Goal: Task Accomplishment & Management: Complete application form

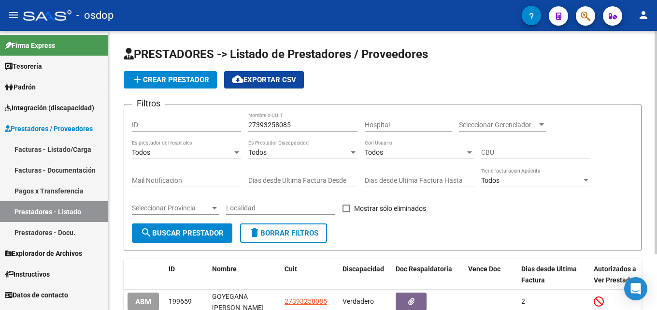
click at [309, 229] on span "delete Borrar Filtros" at bounding box center [284, 233] width 70 height 9
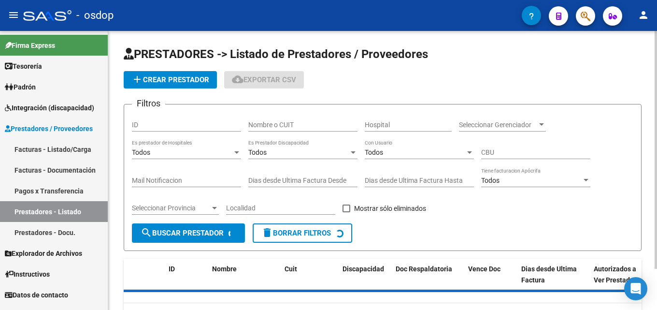
click at [294, 121] on input "Nombre o CUIT" at bounding box center [302, 125] width 109 height 8
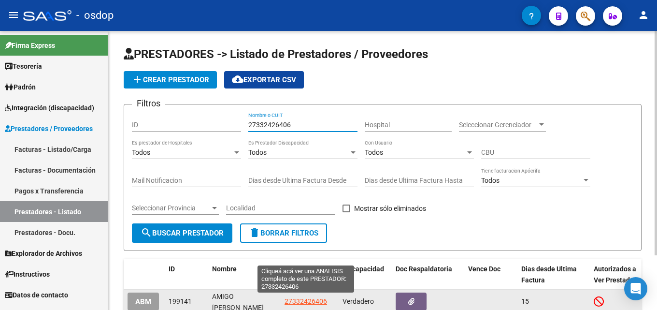
type input "27332426406"
click at [300, 301] on span "27332426406" at bounding box center [306, 301] width 43 height 8
type textarea "27332426406"
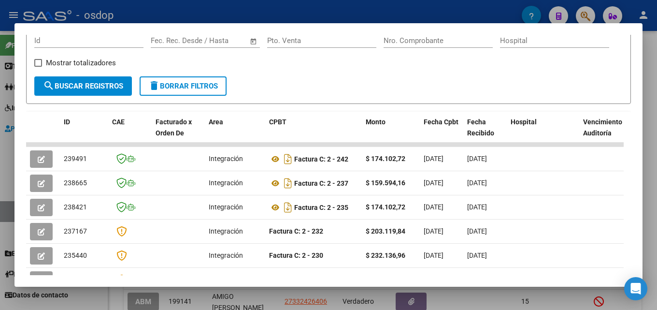
scroll to position [165, 0]
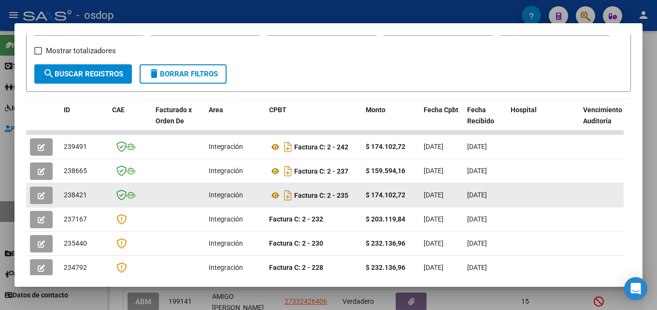
click at [36, 198] on button "button" at bounding box center [41, 195] width 23 height 17
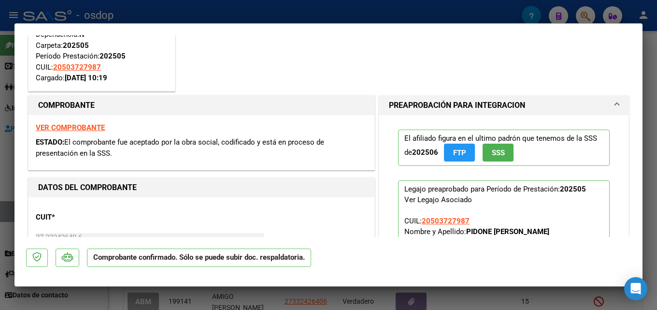
scroll to position [82, 0]
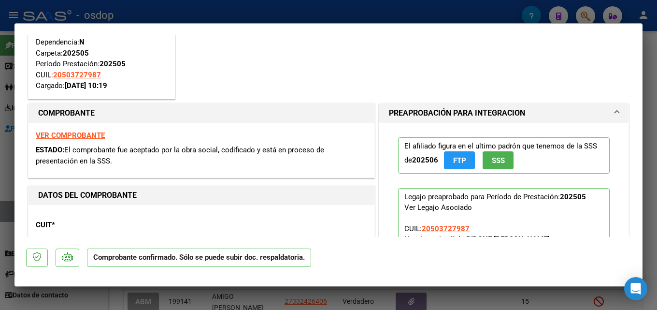
click at [657, 97] on div at bounding box center [328, 155] width 657 height 310
type input "$ 0,00"
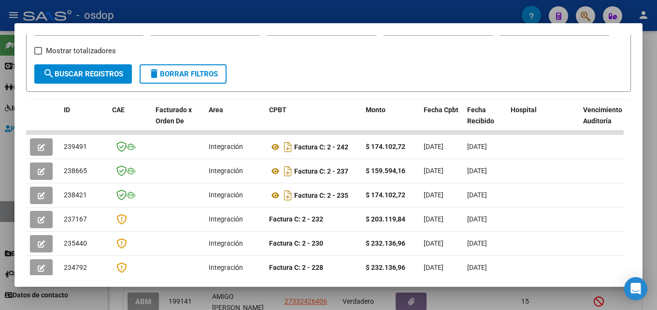
click at [650, 104] on div at bounding box center [328, 155] width 657 height 310
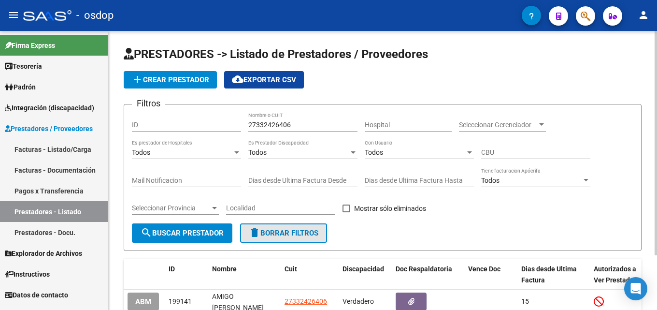
click at [283, 231] on span "delete Borrar Filtros" at bounding box center [284, 233] width 70 height 9
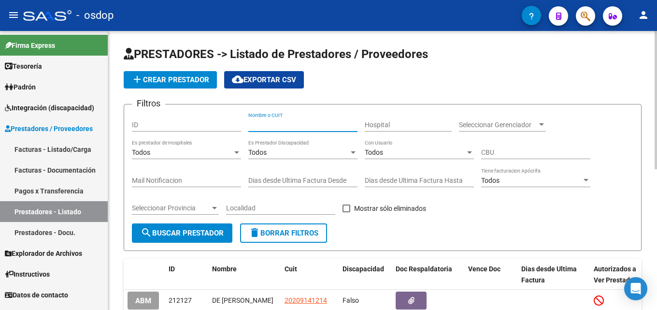
click at [278, 123] on input "Nombre o CUIT" at bounding box center [302, 125] width 109 height 8
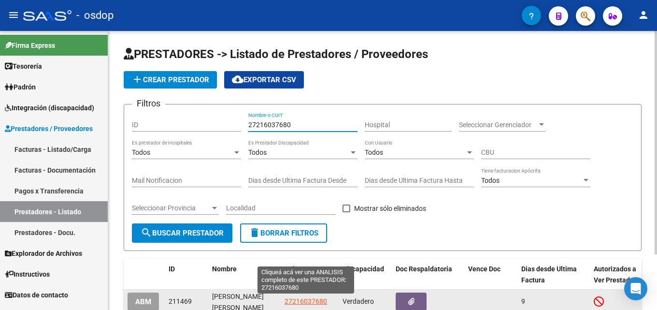
type input "27216037680"
click at [310, 300] on span "27216037680" at bounding box center [306, 301] width 43 height 8
type textarea "27216037680"
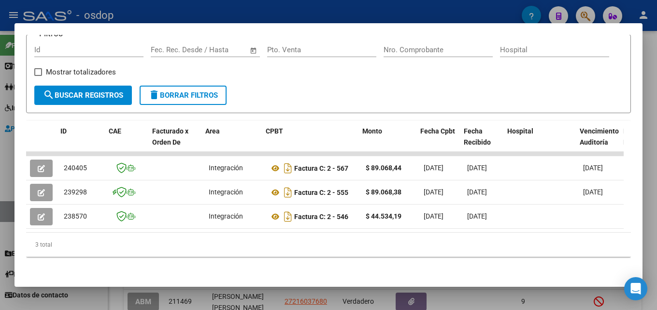
scroll to position [0, 50]
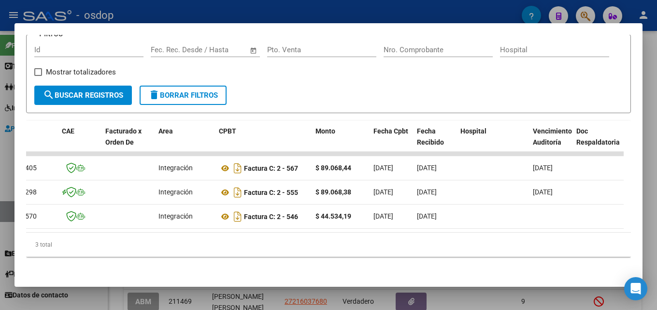
click at [657, 169] on div at bounding box center [328, 155] width 657 height 310
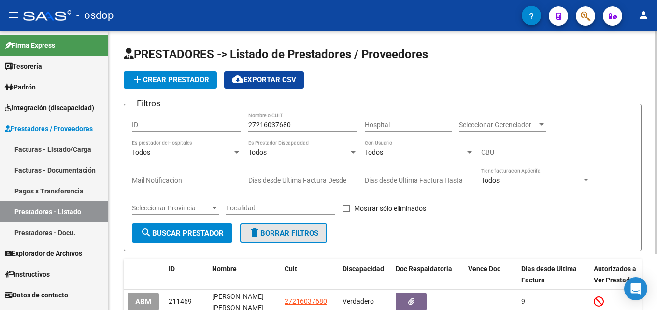
click at [317, 236] on span "delete Borrar Filtros" at bounding box center [284, 233] width 70 height 9
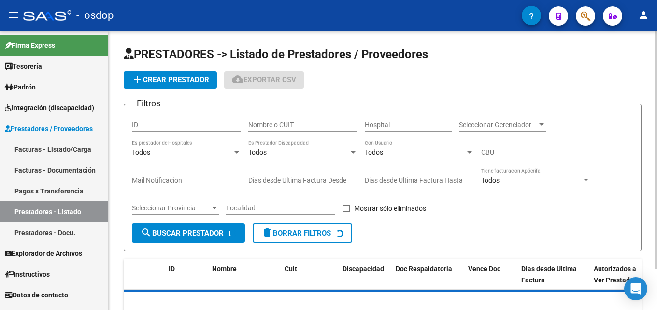
click at [302, 123] on input "Nombre o CUIT" at bounding box center [302, 125] width 109 height 8
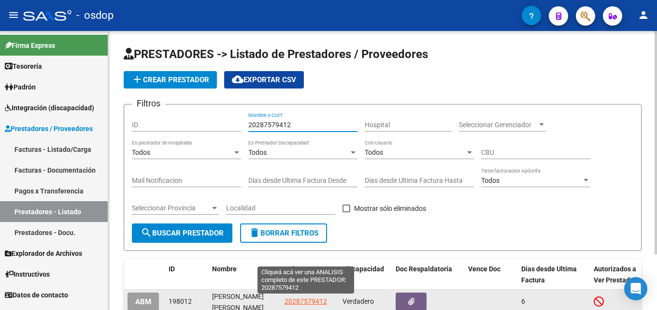
type input "20287579412"
click at [303, 305] on span "20287579412" at bounding box center [306, 301] width 43 height 8
type textarea "20287579412"
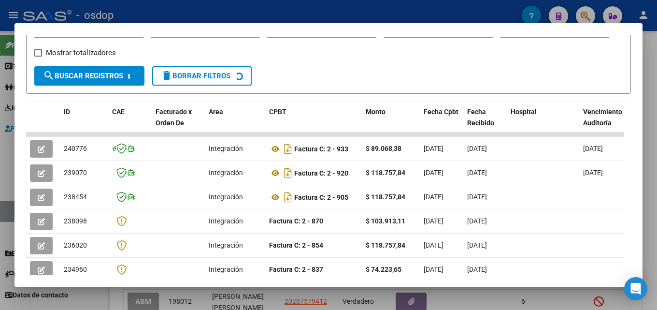
scroll to position [182, 0]
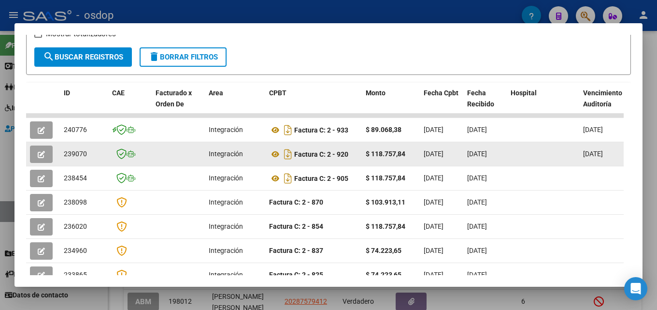
click at [46, 161] on button "button" at bounding box center [41, 153] width 23 height 17
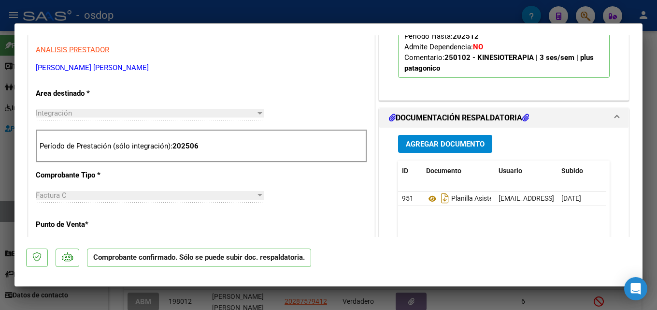
scroll to position [324, 0]
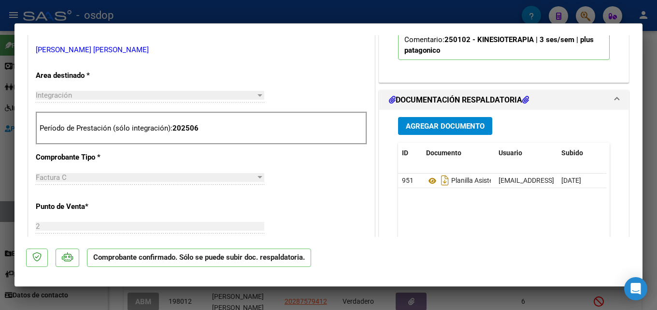
click at [657, 137] on div at bounding box center [328, 155] width 657 height 310
type input "$ 0,00"
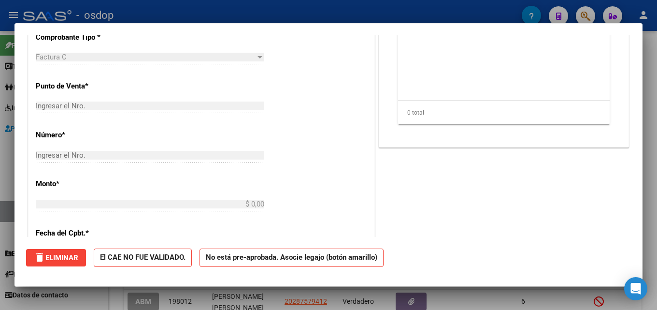
scroll to position [0, 0]
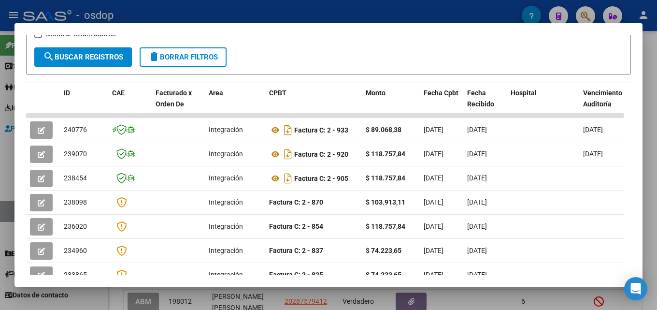
click at [654, 144] on div at bounding box center [328, 155] width 657 height 310
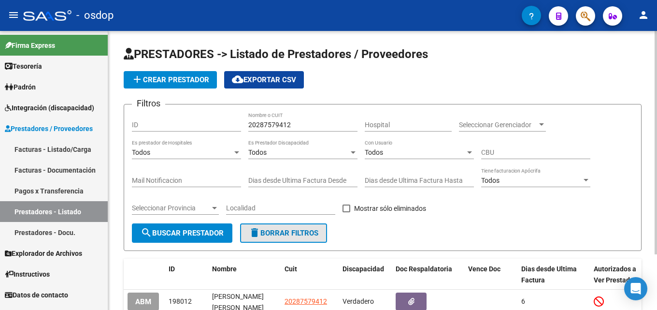
click at [280, 235] on span "delete Borrar Filtros" at bounding box center [284, 233] width 70 height 9
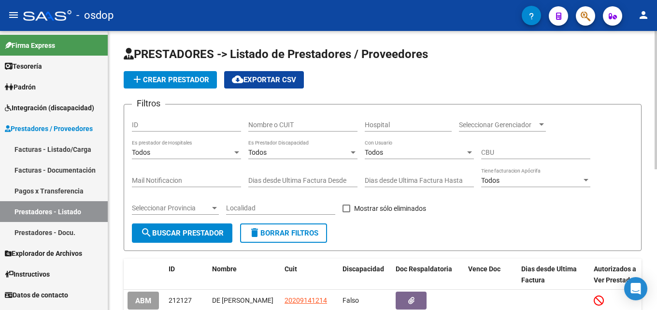
click at [294, 122] on input "Nombre o CUIT" at bounding box center [302, 125] width 109 height 8
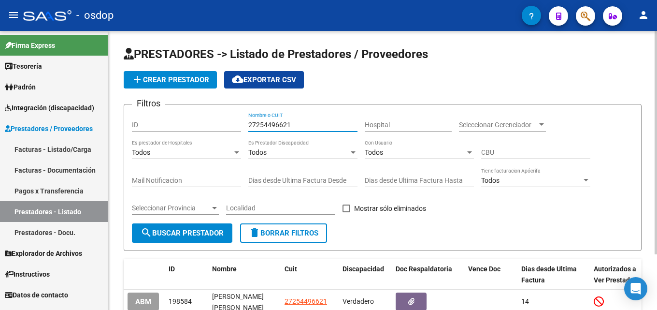
scroll to position [70, 0]
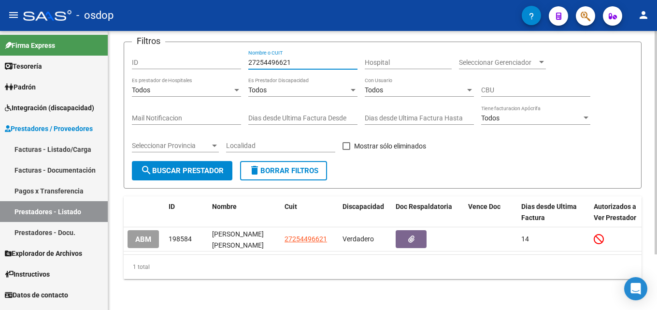
click at [657, 273] on div at bounding box center [656, 198] width 2 height 223
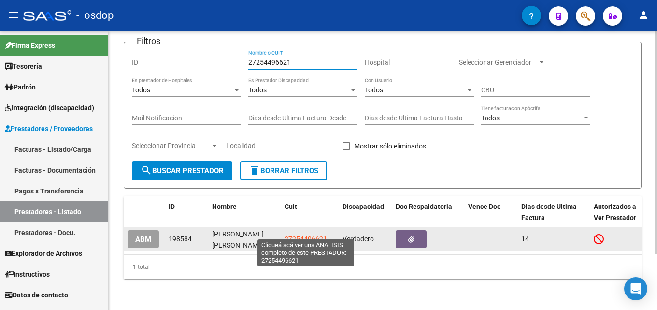
type input "27254496621"
click at [321, 235] on span "27254496621" at bounding box center [306, 239] width 43 height 8
type textarea "27254496621"
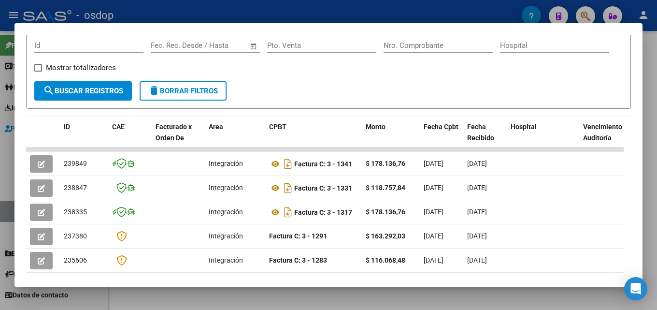
scroll to position [163, 0]
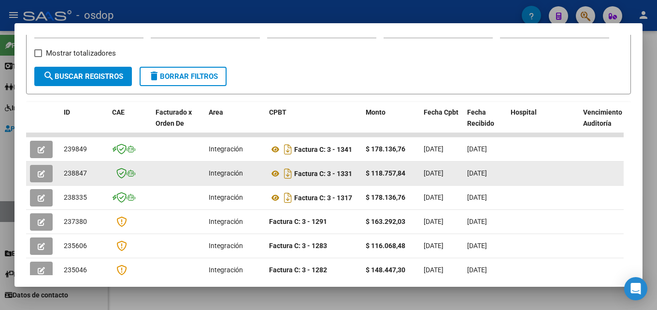
click at [42, 176] on icon "button" at bounding box center [41, 173] width 7 height 7
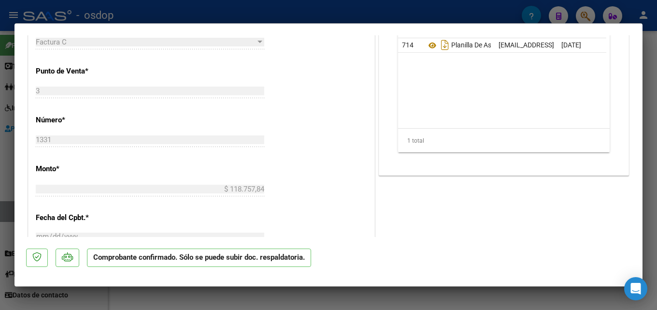
scroll to position [485, 0]
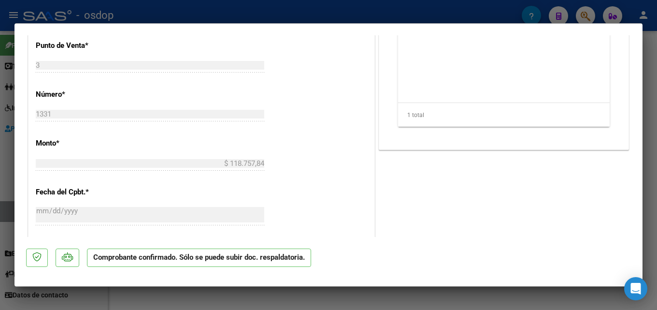
click at [657, 111] on div at bounding box center [328, 155] width 657 height 310
type input "$ 0,00"
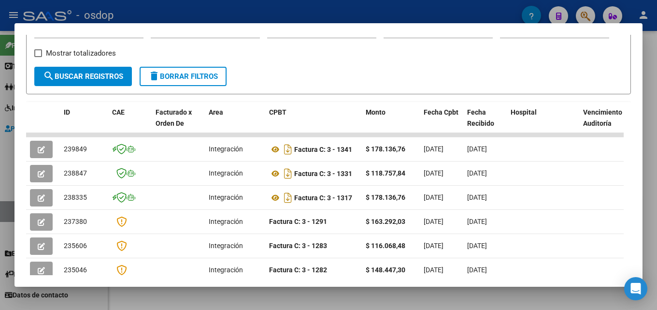
drag, startPoint x: 657, startPoint y: 139, endPoint x: 469, endPoint y: 147, distance: 188.2
click at [657, 139] on div at bounding box center [328, 155] width 657 height 310
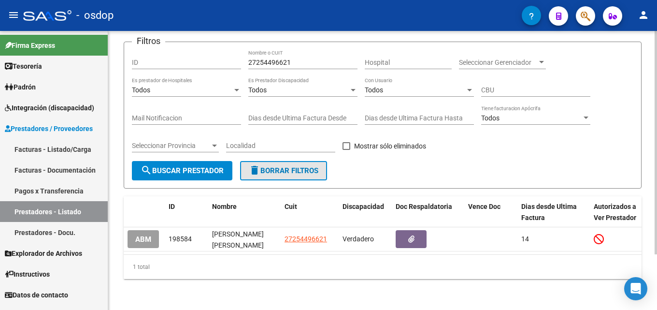
drag, startPoint x: 323, startPoint y: 163, endPoint x: 305, endPoint y: 107, distance: 58.4
click at [323, 163] on button "delete Borrar Filtros" at bounding box center [283, 170] width 87 height 19
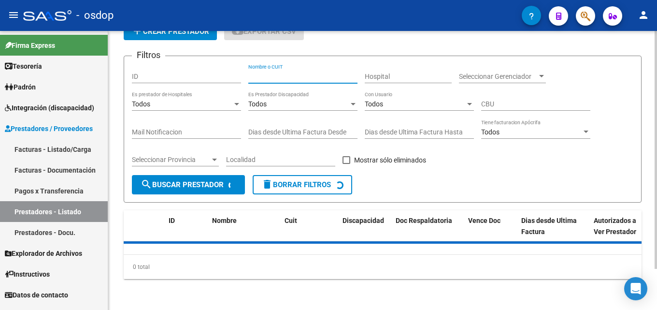
click at [292, 77] on input "Nombre o CUIT" at bounding box center [302, 76] width 109 height 8
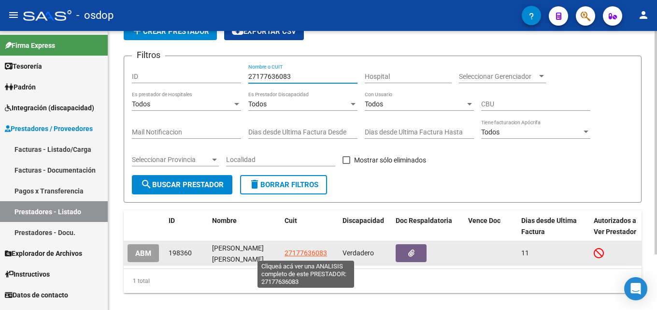
type input "27177636083"
click at [310, 256] on span "27177636083" at bounding box center [306, 253] width 43 height 8
type textarea "27177636083"
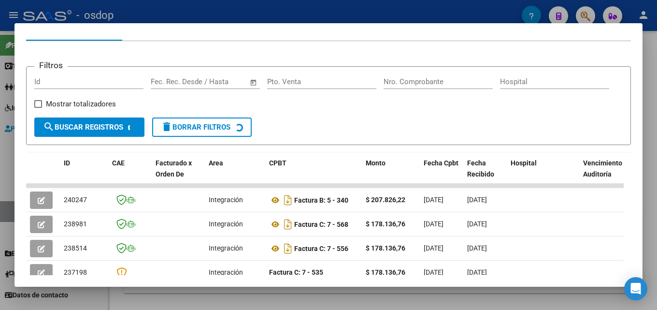
scroll to position [177, 0]
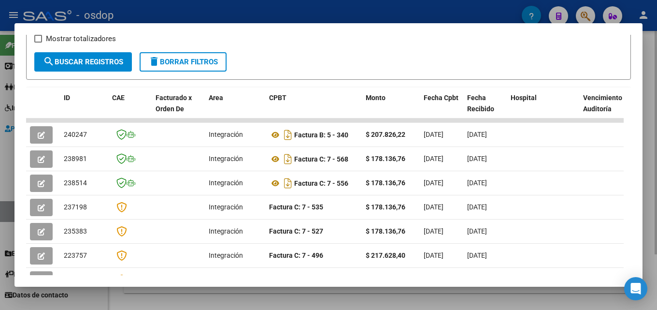
click at [657, 189] on div at bounding box center [328, 155] width 657 height 310
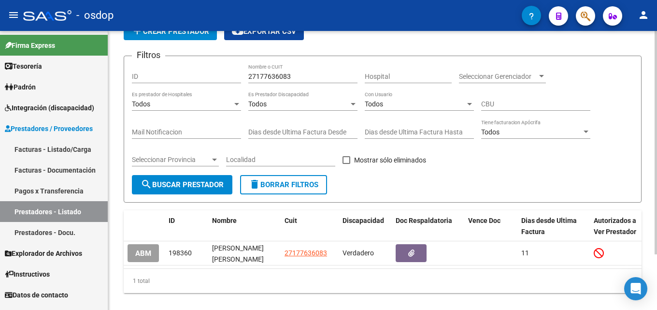
click at [312, 180] on span "delete Borrar Filtros" at bounding box center [284, 184] width 70 height 9
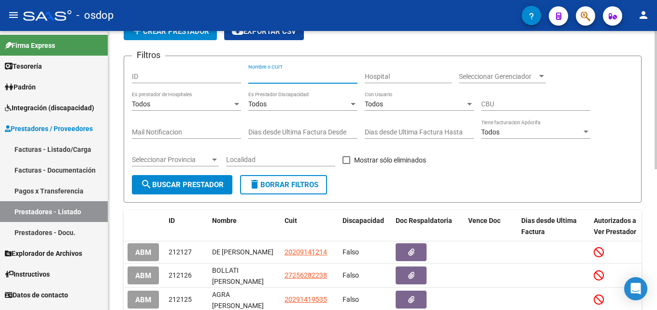
click at [289, 76] on input "Nombre o CUIT" at bounding box center [302, 76] width 109 height 8
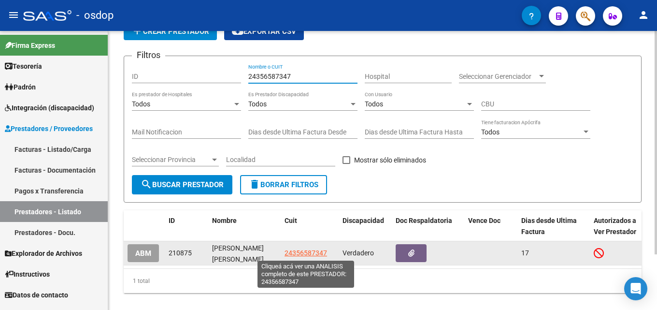
type input "24356587347"
click at [303, 253] on span "24356587347" at bounding box center [306, 253] width 43 height 8
type textarea "24356587347"
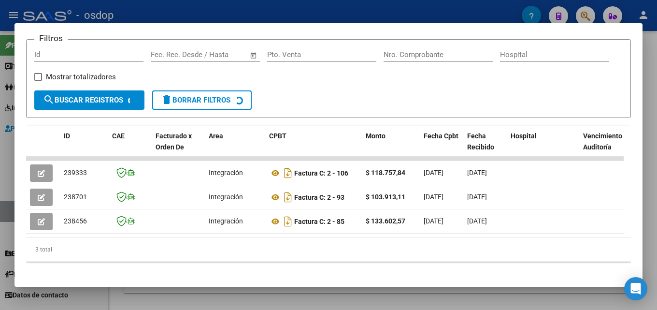
scroll to position [156, 0]
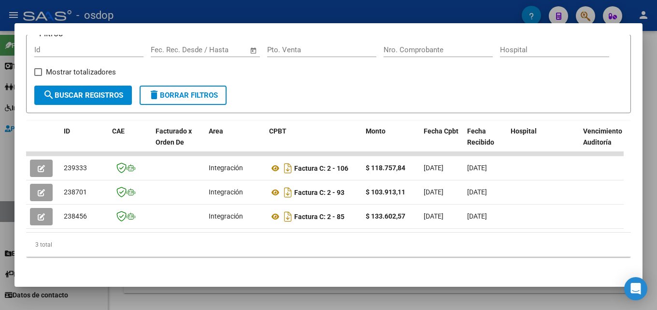
click at [650, 171] on div at bounding box center [328, 155] width 657 height 310
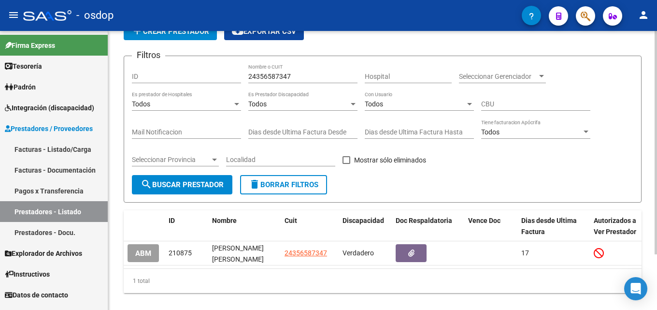
click at [309, 75] on input "24356587347" at bounding box center [302, 76] width 109 height 8
